Goal: Information Seeking & Learning: Learn about a topic

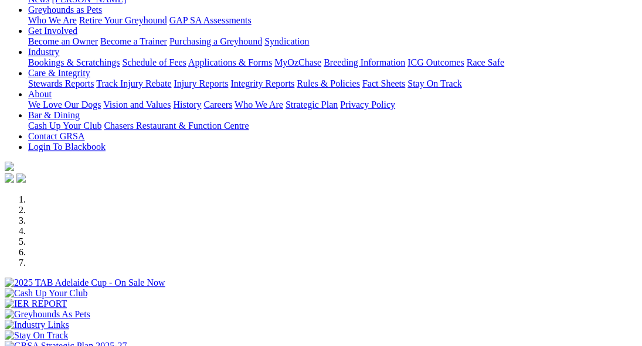
scroll to position [293, 0]
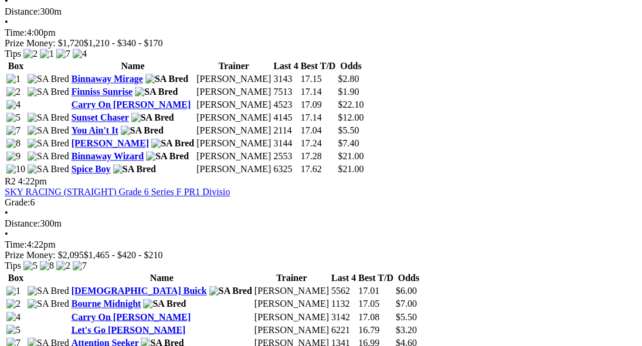
scroll to position [645, 0]
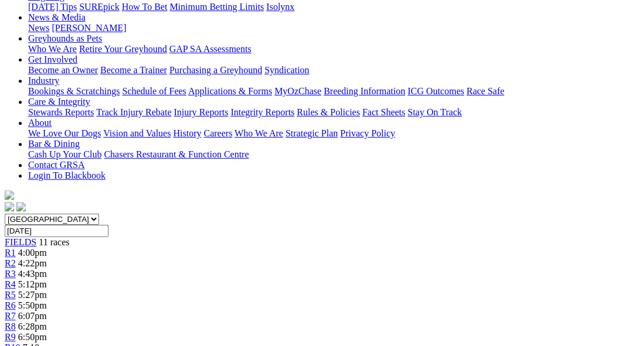
scroll to position [59, 0]
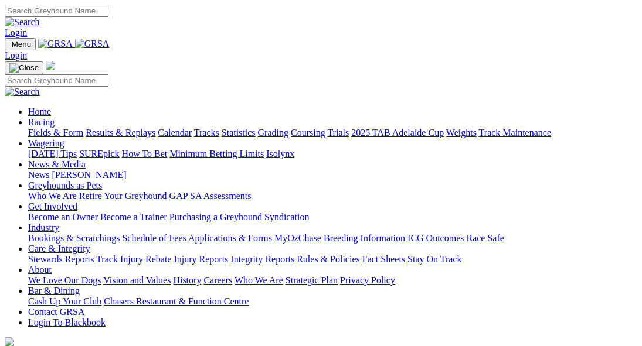
scroll to position [293, 0]
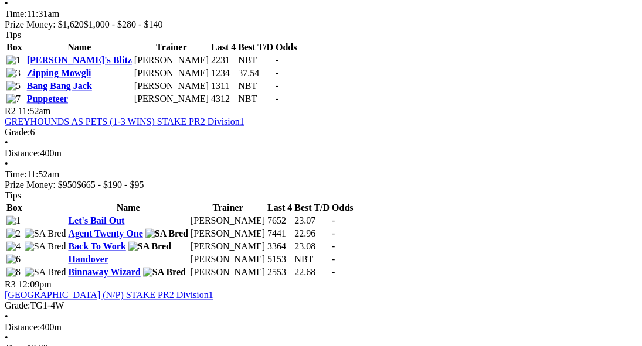
scroll to position [703, 0]
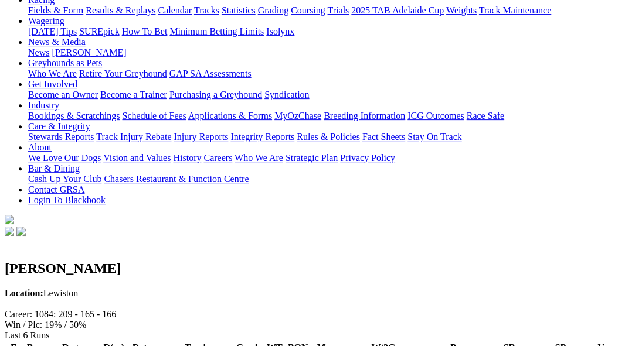
scroll to position [117, 0]
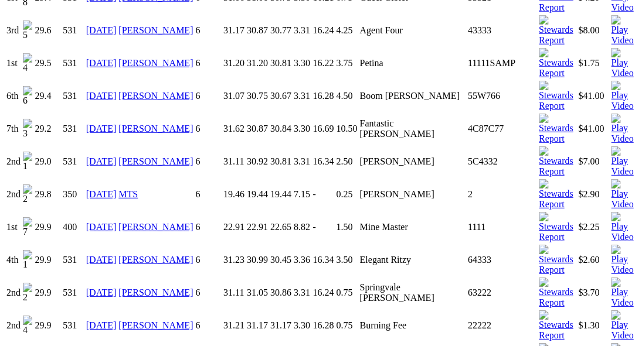
scroll to position [1465, 0]
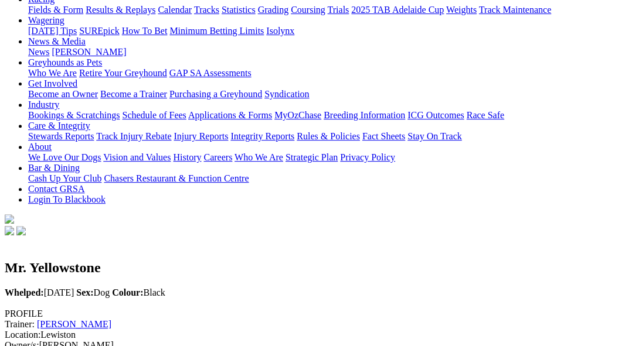
scroll to position [117, 0]
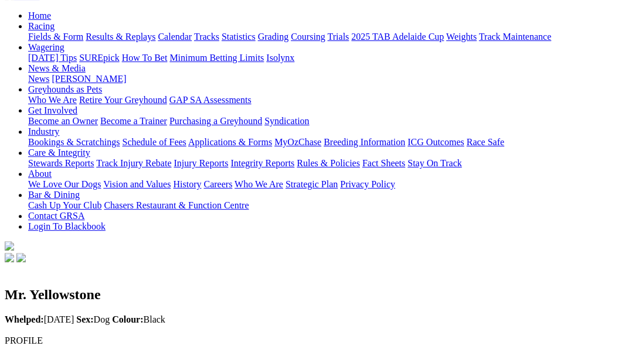
drag, startPoint x: 285, startPoint y: 102, endPoint x: 247, endPoint y: 104, distance: 37.6
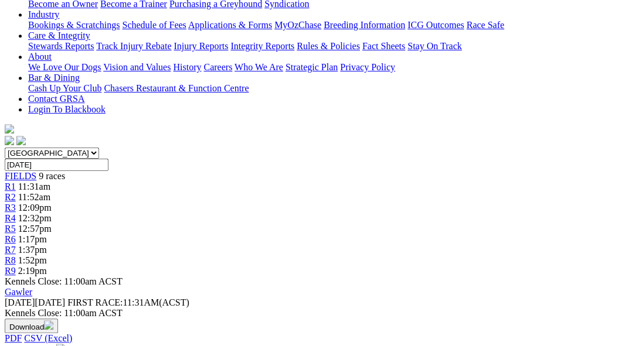
scroll to position [234, 0]
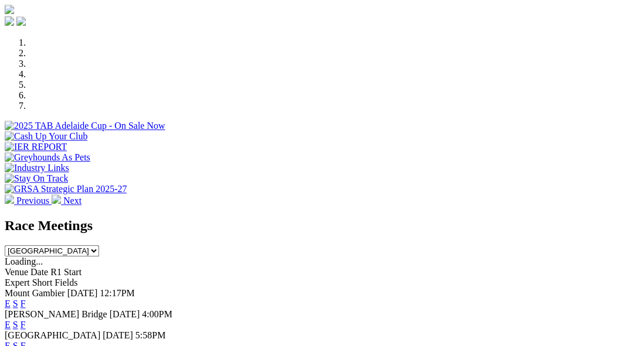
scroll to position [352, 0]
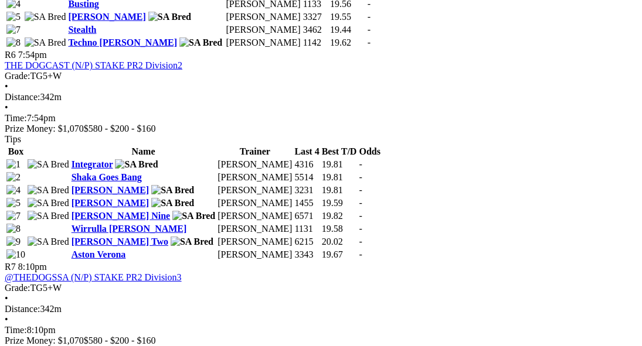
scroll to position [1524, 0]
